Goal: Task Accomplishment & Management: Use online tool/utility

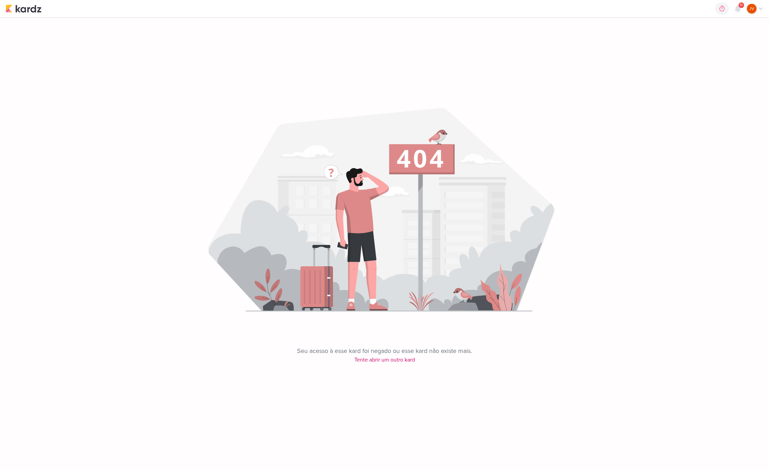
click at [27, 10] on img at bounding box center [24, 8] width 36 height 8
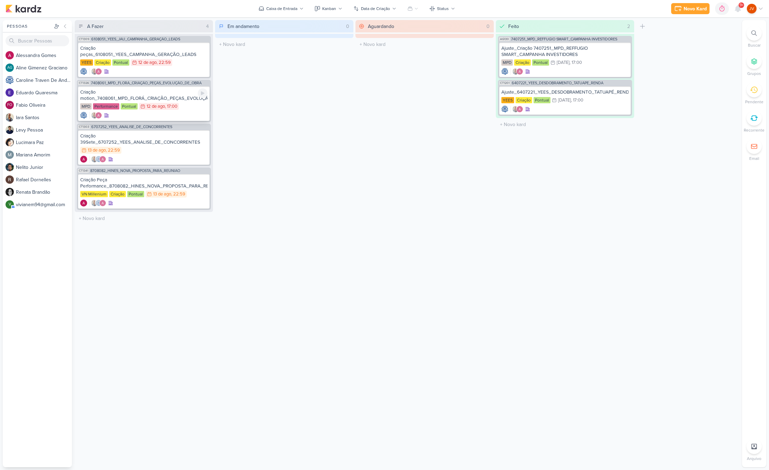
click at [150, 97] on div "Criação motion_7408061_MPD_FLORÁ_CRIAÇÃO_PEÇAS_EVOLUÇÃO_DE_OBRA" at bounding box center [143, 95] width 127 height 12
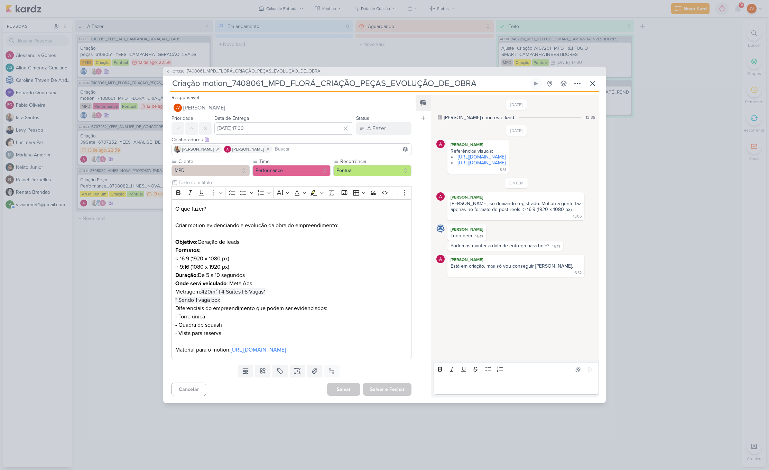
drag, startPoint x: 233, startPoint y: 79, endPoint x: 489, endPoint y: 78, distance: 256.5
click at [489, 78] on input "Criação motion_7408061_MPD_FLORÁ_CRIAÇÃO_PEÇAS_EVOLUÇÃO_DE_OBRA" at bounding box center [349, 83] width 358 height 12
drag, startPoint x: 173, startPoint y: 79, endPoint x: 484, endPoint y: 80, distance: 311.4
click at [484, 80] on input "Criação motion_7408061_MPD_FLORÁ_CRIAÇÃO_PEÇAS_EVOLUÇÃO_DE_OBRA" at bounding box center [349, 83] width 358 height 12
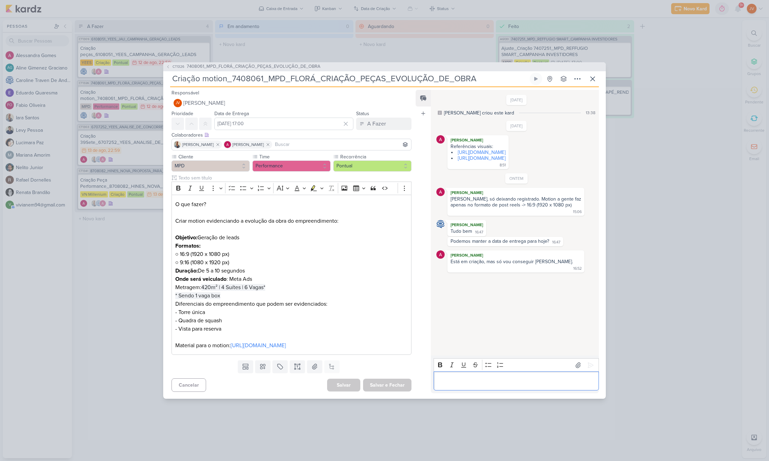
click at [459, 382] on p "Editor editing area: main" at bounding box center [516, 381] width 158 height 8
click at [451, 377] on p "Feito![URL][DOMAIN_NAME]" at bounding box center [516, 381] width 158 height 8
click at [588, 362] on icon at bounding box center [590, 365] width 7 height 7
click at [380, 120] on div "A Fazer" at bounding box center [376, 124] width 19 height 8
click at [376, 159] on div "Aguardando" at bounding box center [376, 162] width 26 height 7
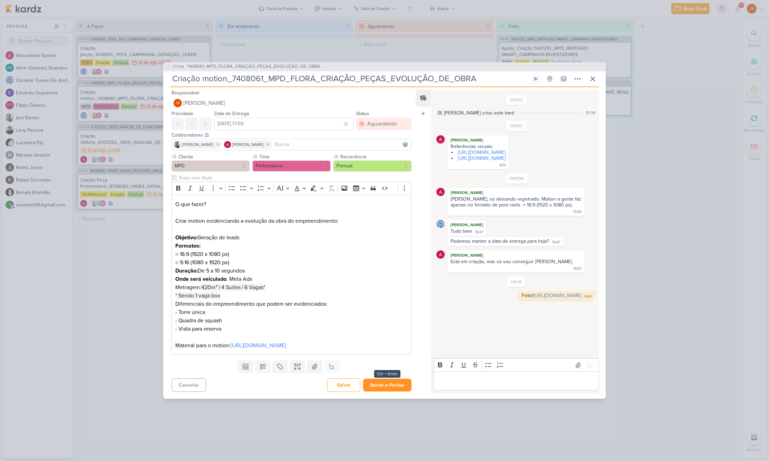
click at [387, 391] on button "Salvar e Fechar" at bounding box center [387, 384] width 48 height 13
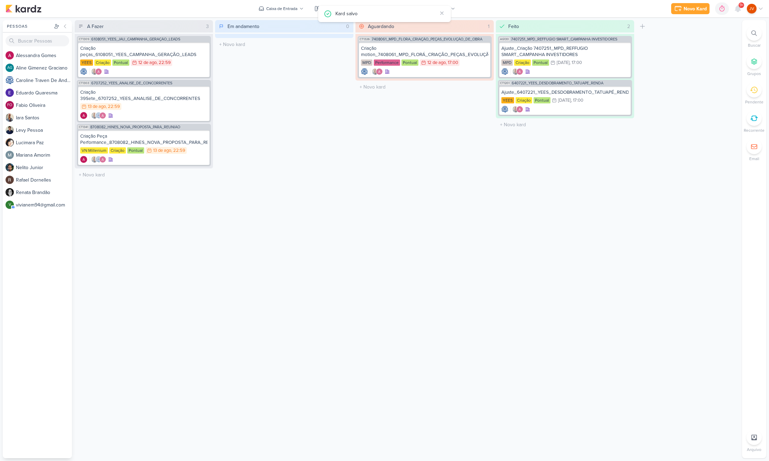
click at [300, 248] on div "Em andamento 0 Mover Para Esquerda Mover Para Direita [GEOGRAPHIC_DATA] O títul…" at bounding box center [284, 239] width 138 height 438
click at [176, 50] on div "Criação peças_6108051_YEES_CAMPANHA_GERAÇÃO_LEADS" at bounding box center [143, 51] width 127 height 12
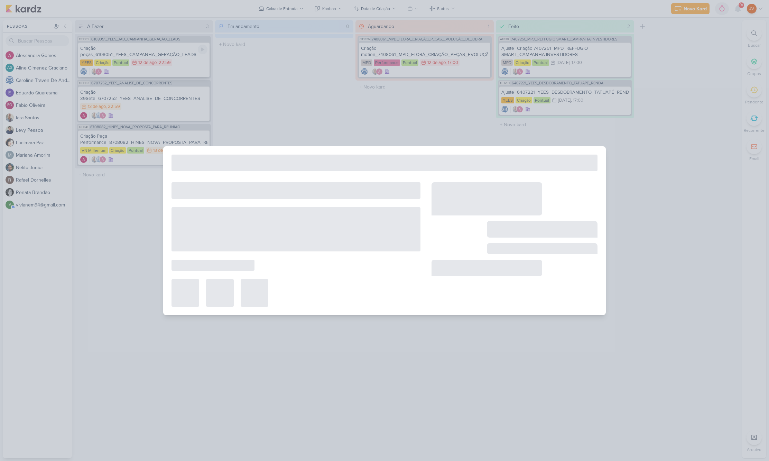
type input "Criação peças_6108051_YEES_CAMPANHA_GERAÇÃO_LEADS"
type input "[DATE] 22:59"
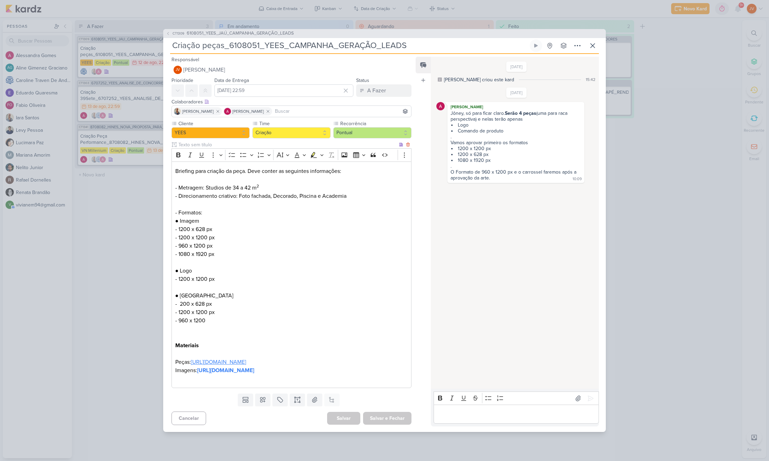
click at [246, 358] on link "[URL][DOMAIN_NAME]" at bounding box center [218, 361] width 55 height 7
